Goal: Information Seeking & Learning: Understand process/instructions

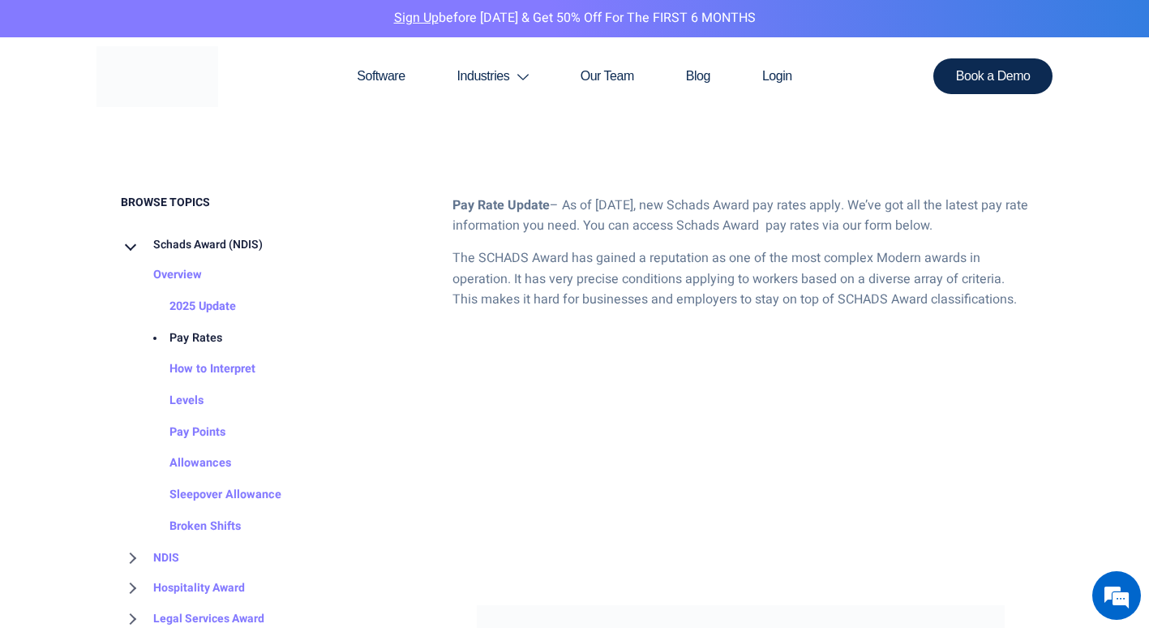
scroll to position [730, 0]
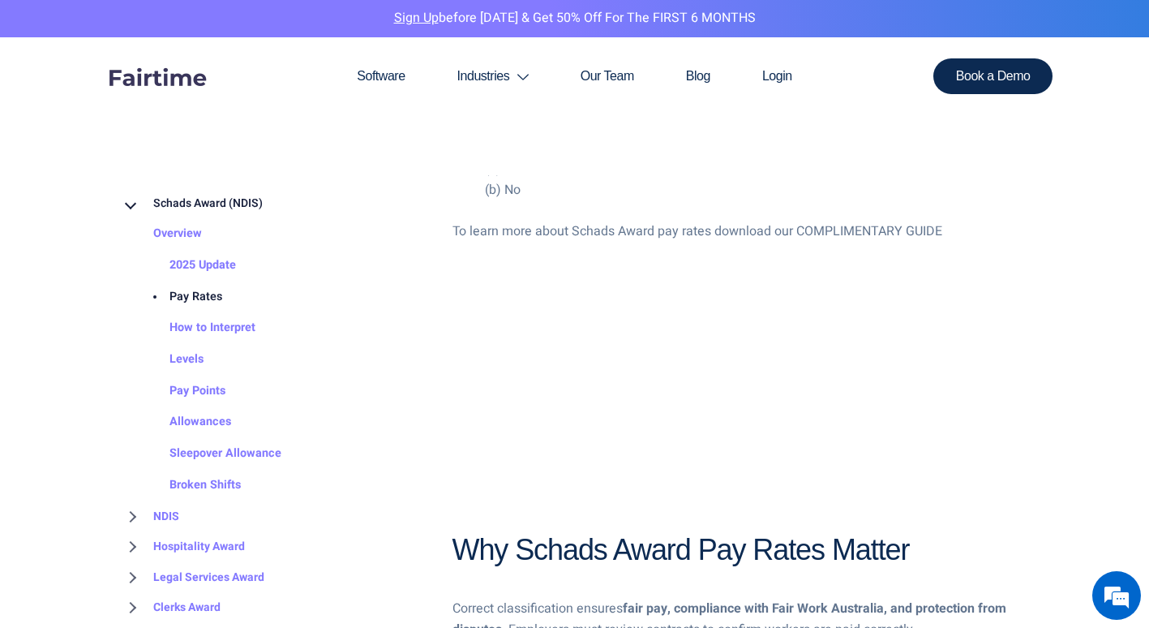
scroll to position [3222, 0]
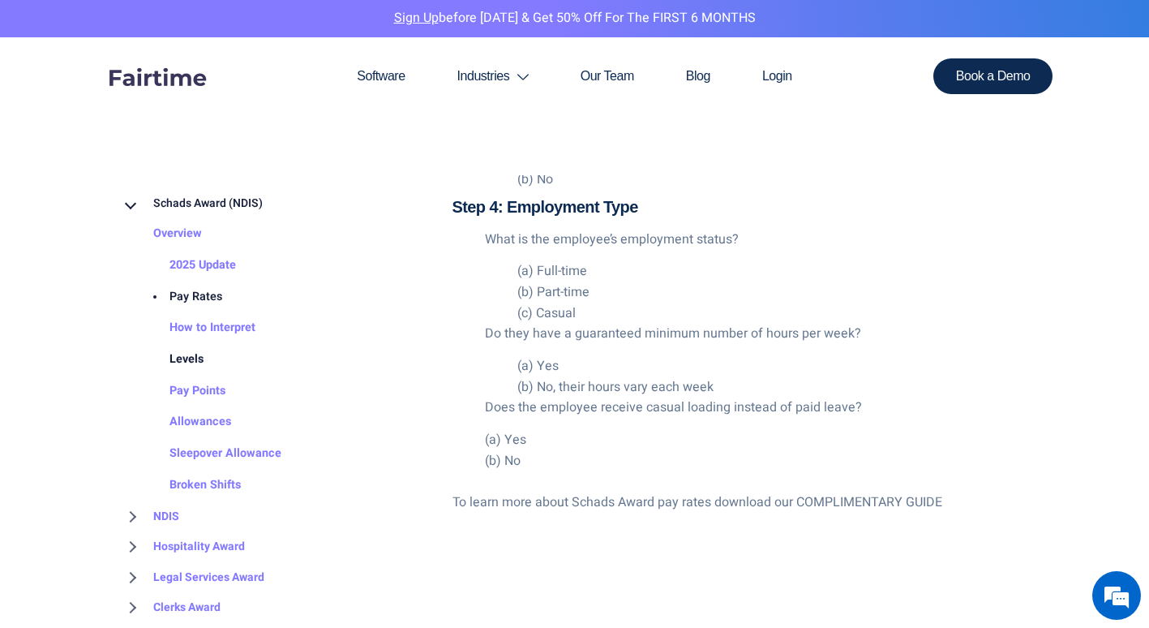
click at [184, 353] on link "Levels" at bounding box center [170, 360] width 66 height 32
click at [186, 355] on link "Levels" at bounding box center [170, 360] width 66 height 32
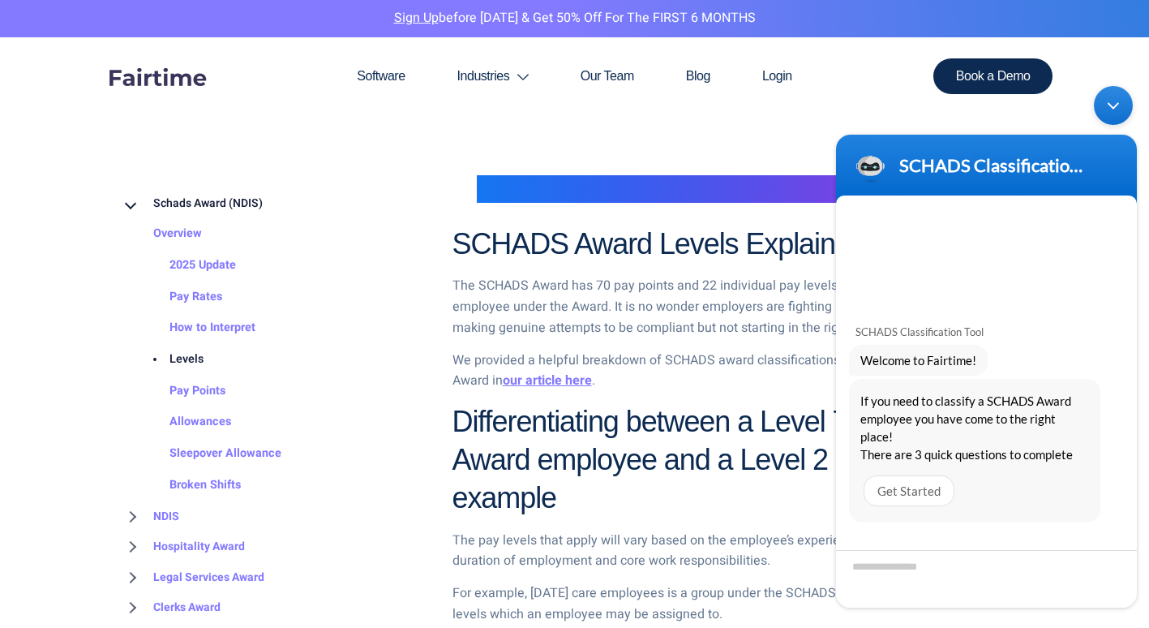
scroll to position [973, 0]
